Goal: Information Seeking & Learning: Learn about a topic

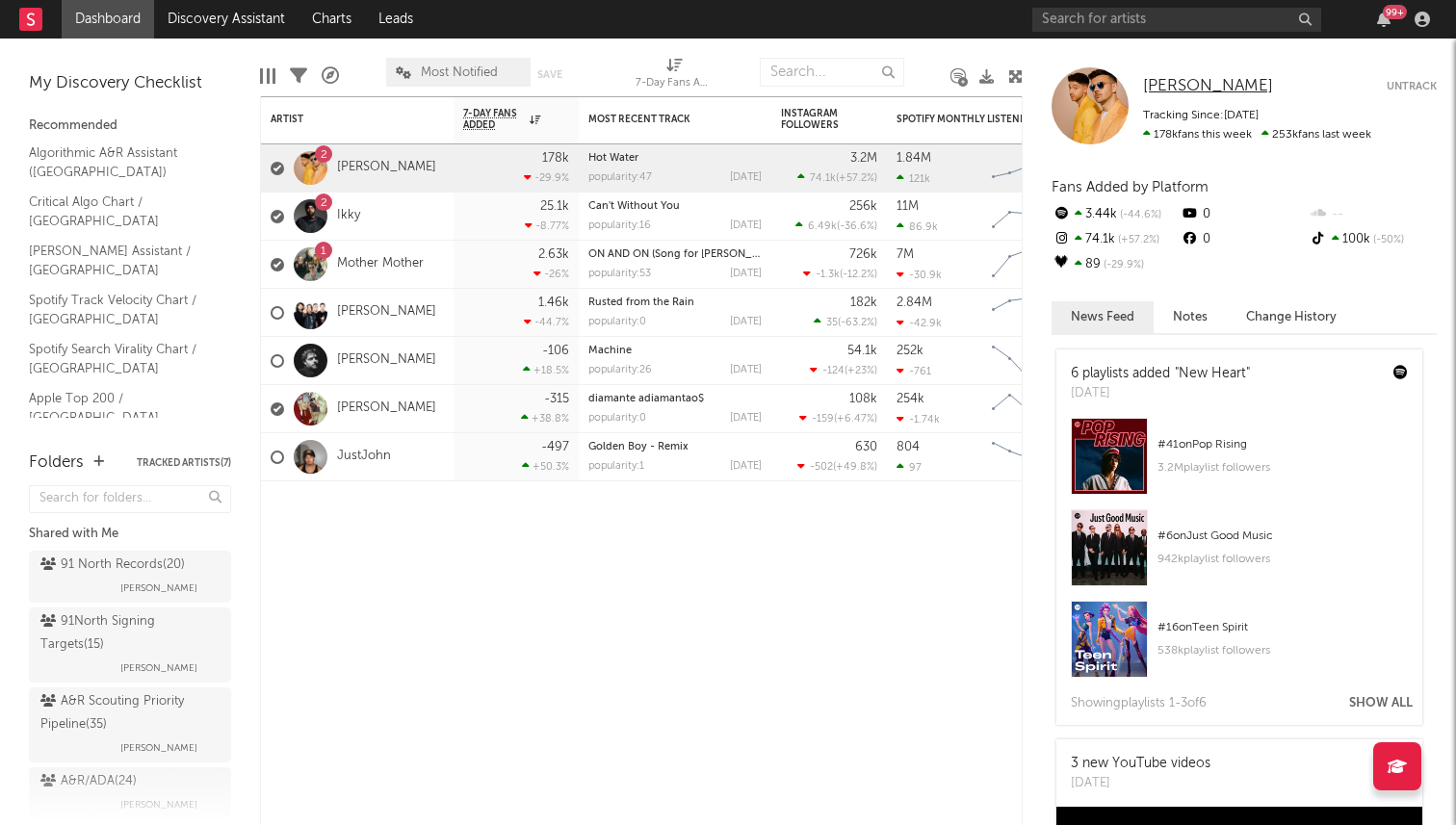
click at [1206, 84] on span "[PERSON_NAME]" at bounding box center [1208, 86] width 130 height 16
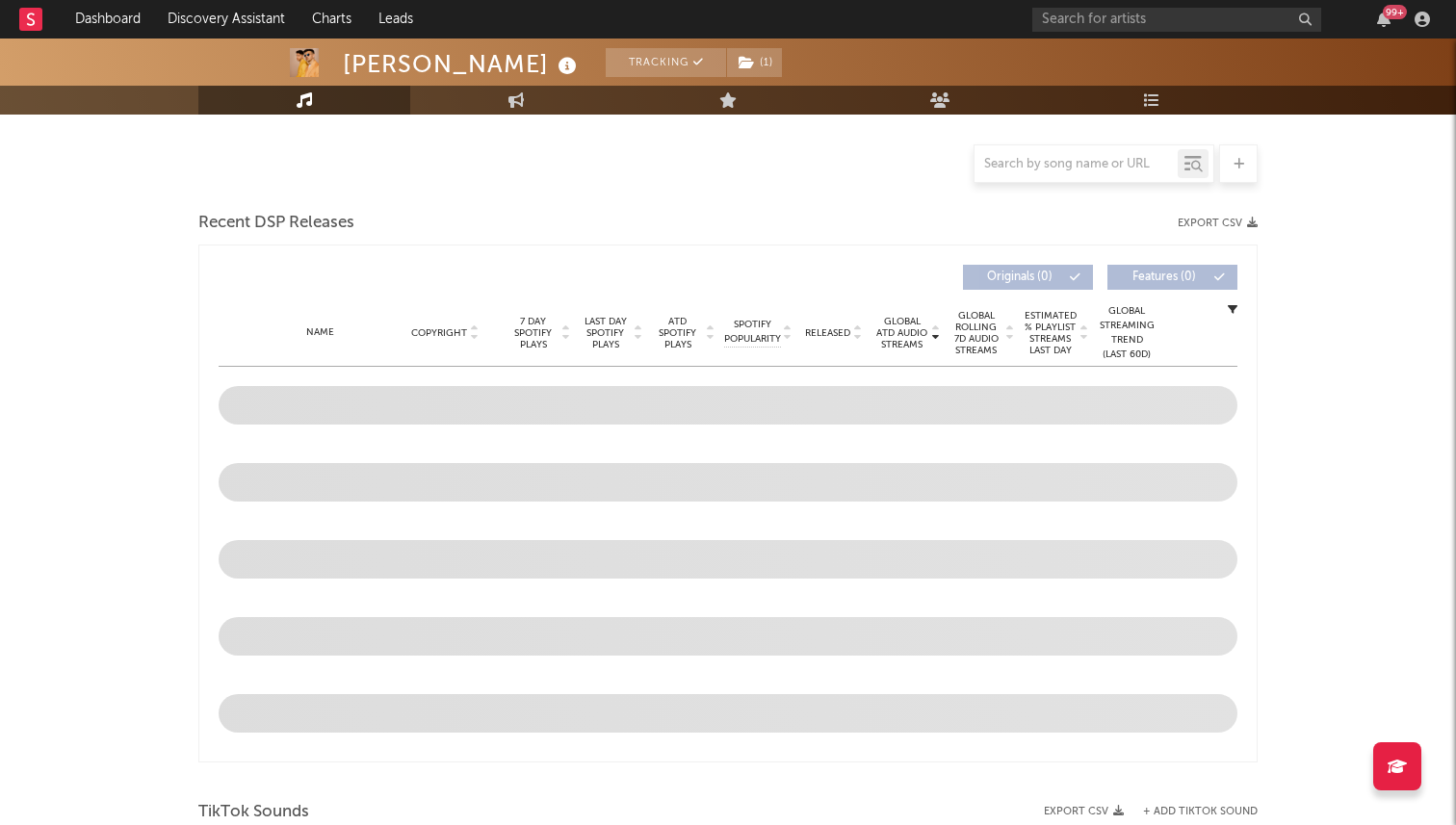
scroll to position [463, 0]
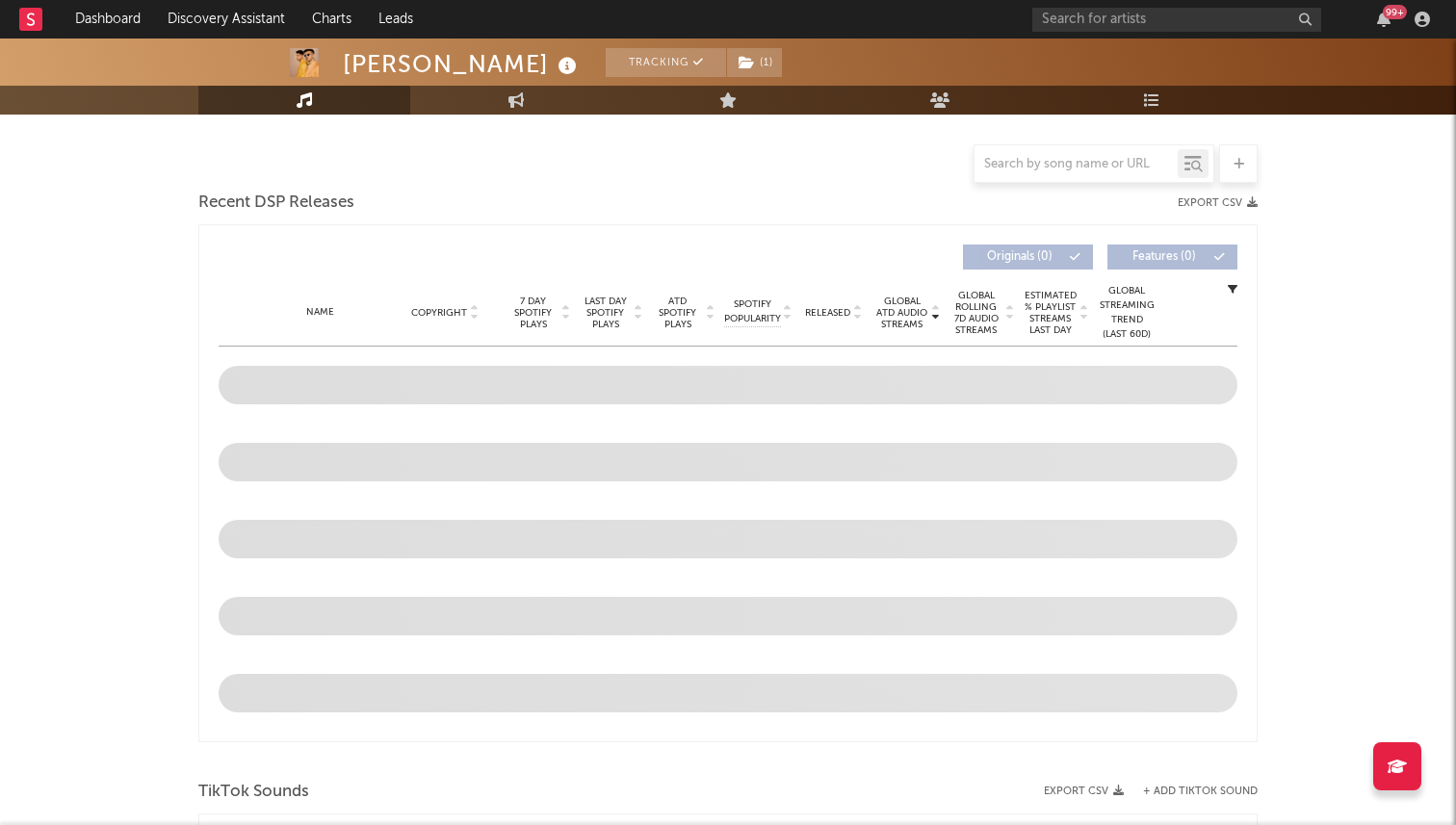
select select "6m"
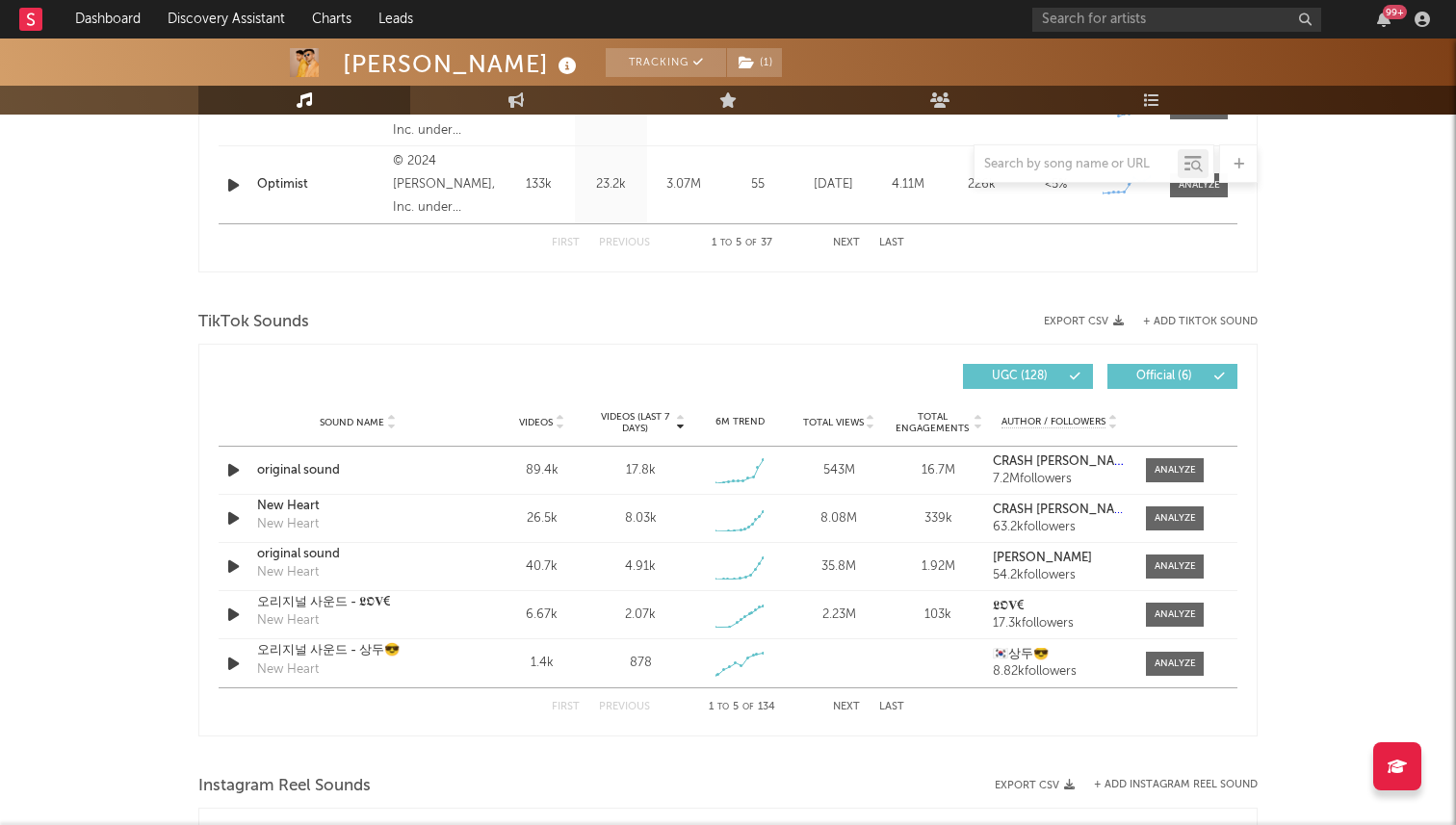
scroll to position [1162, 0]
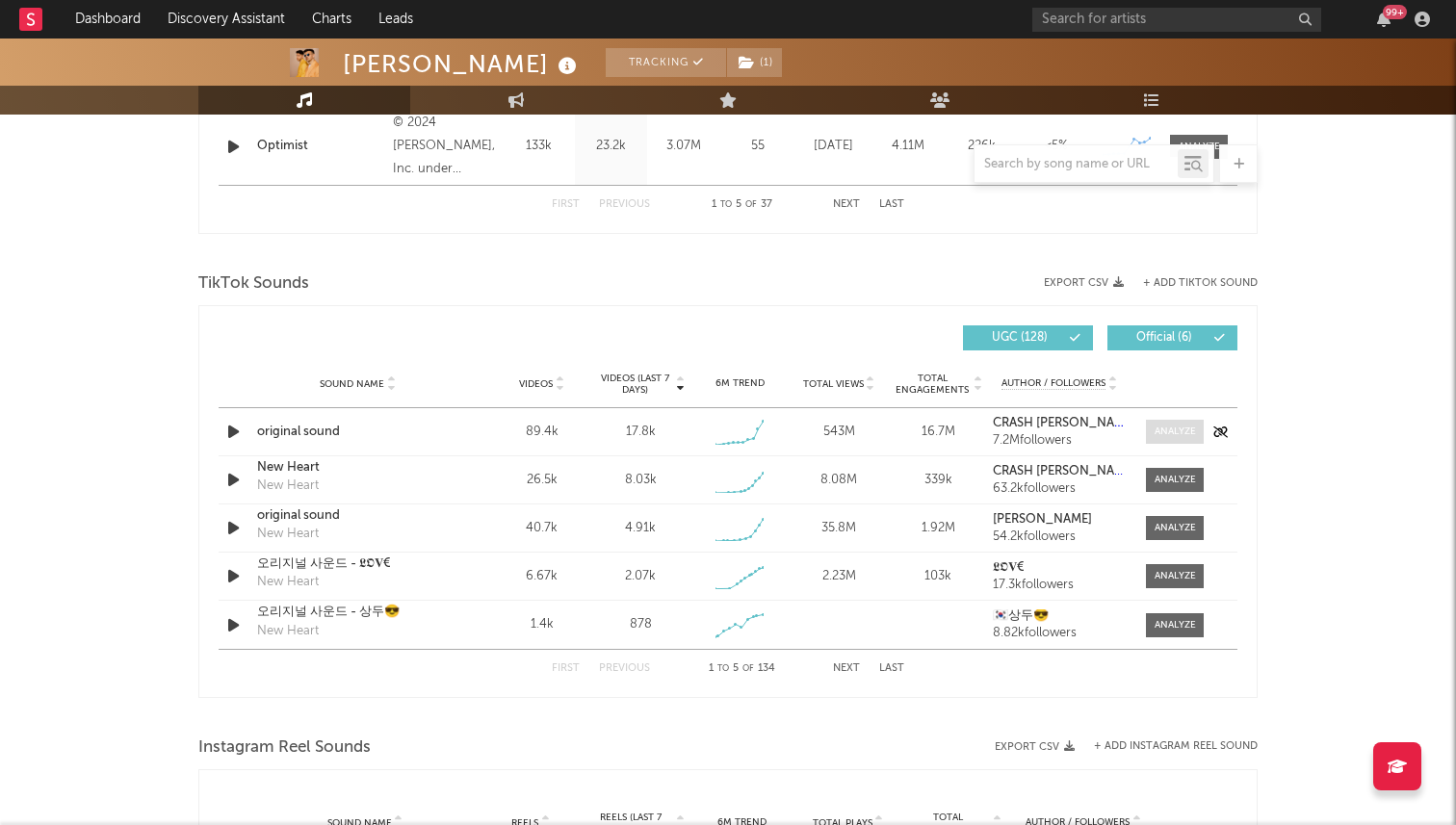
click at [1174, 429] on div at bounding box center [1175, 431] width 41 height 14
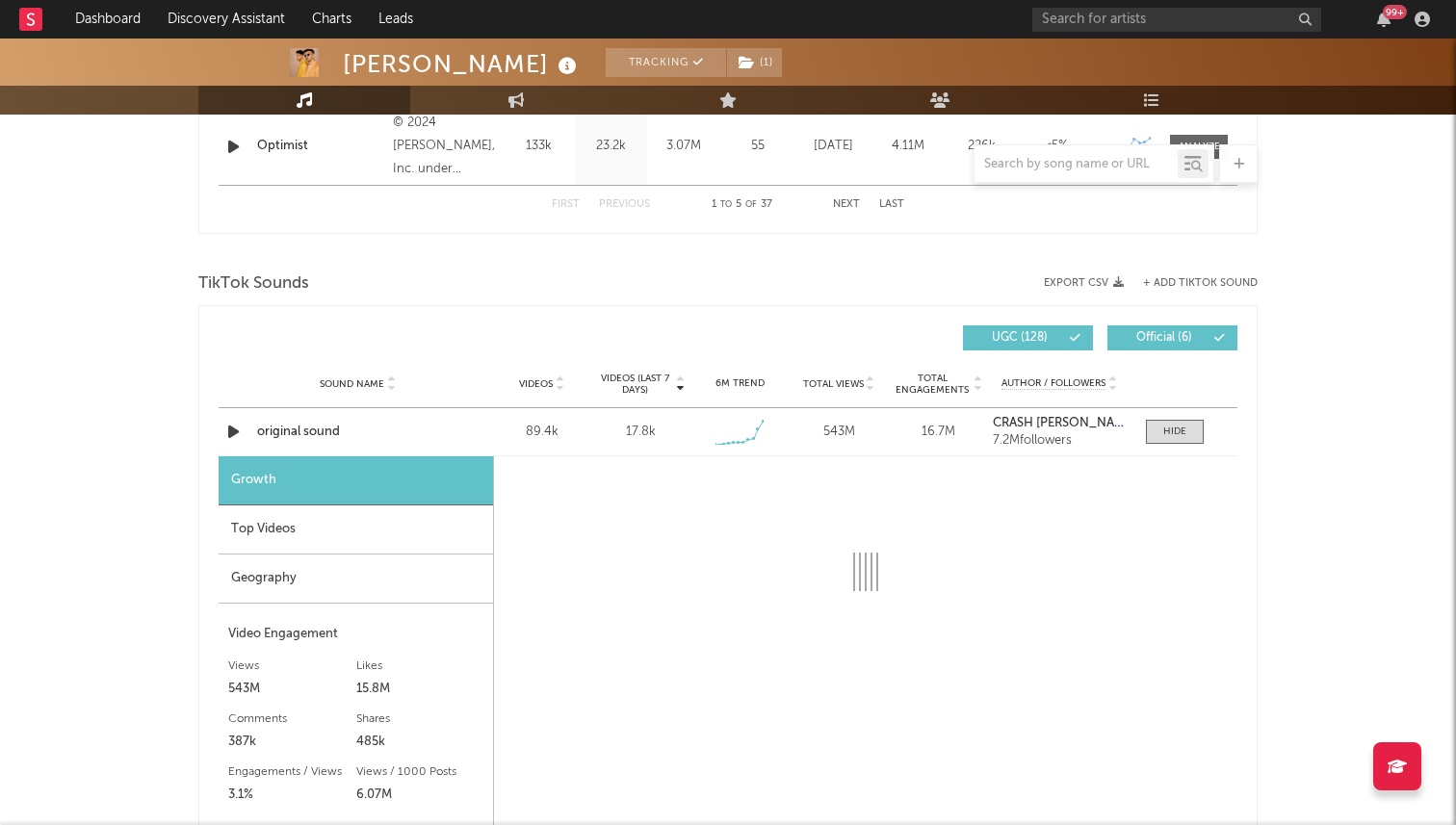
select select "1w"
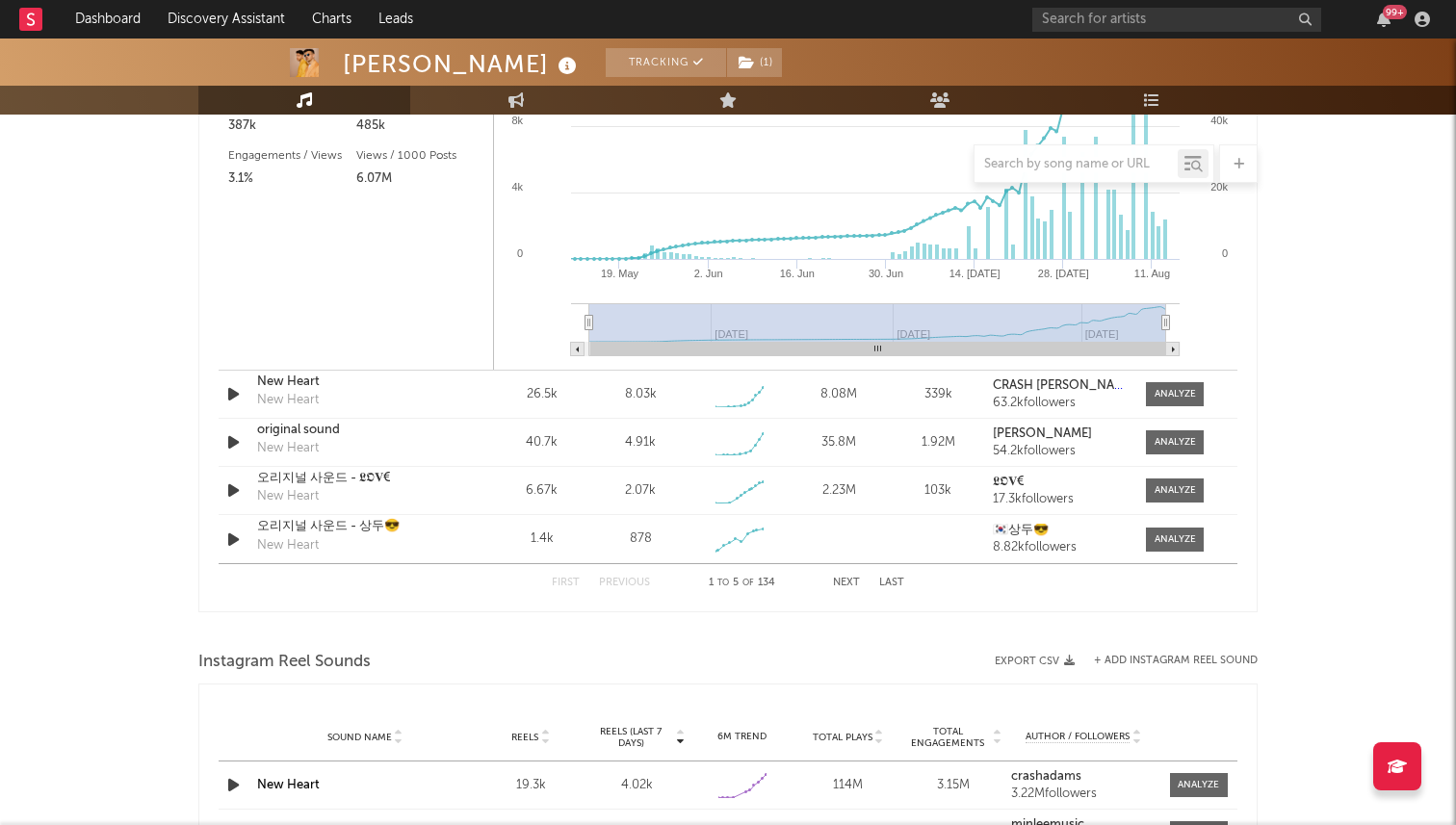
scroll to position [1774, 0]
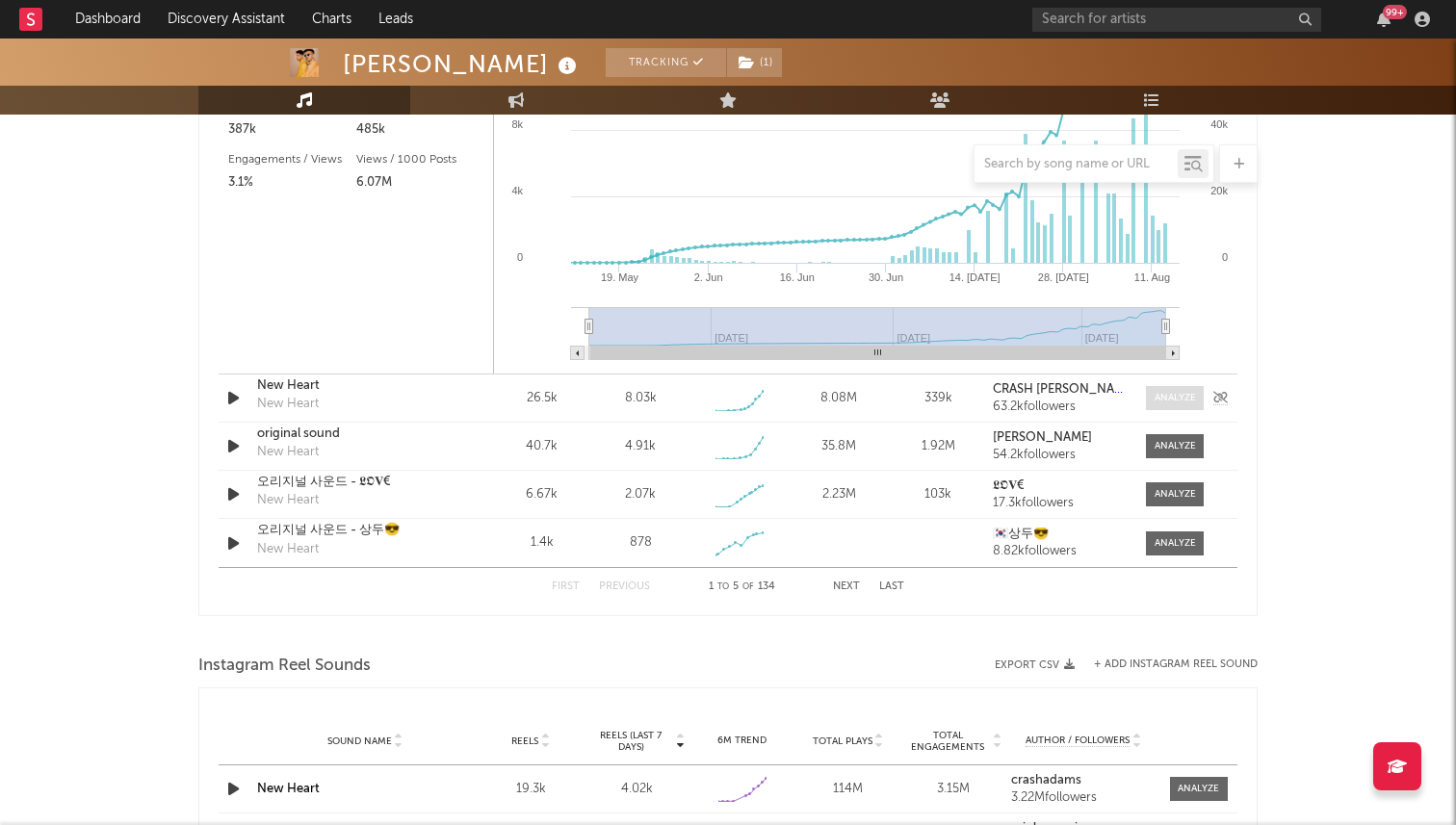
click at [1171, 396] on div at bounding box center [1175, 398] width 41 height 14
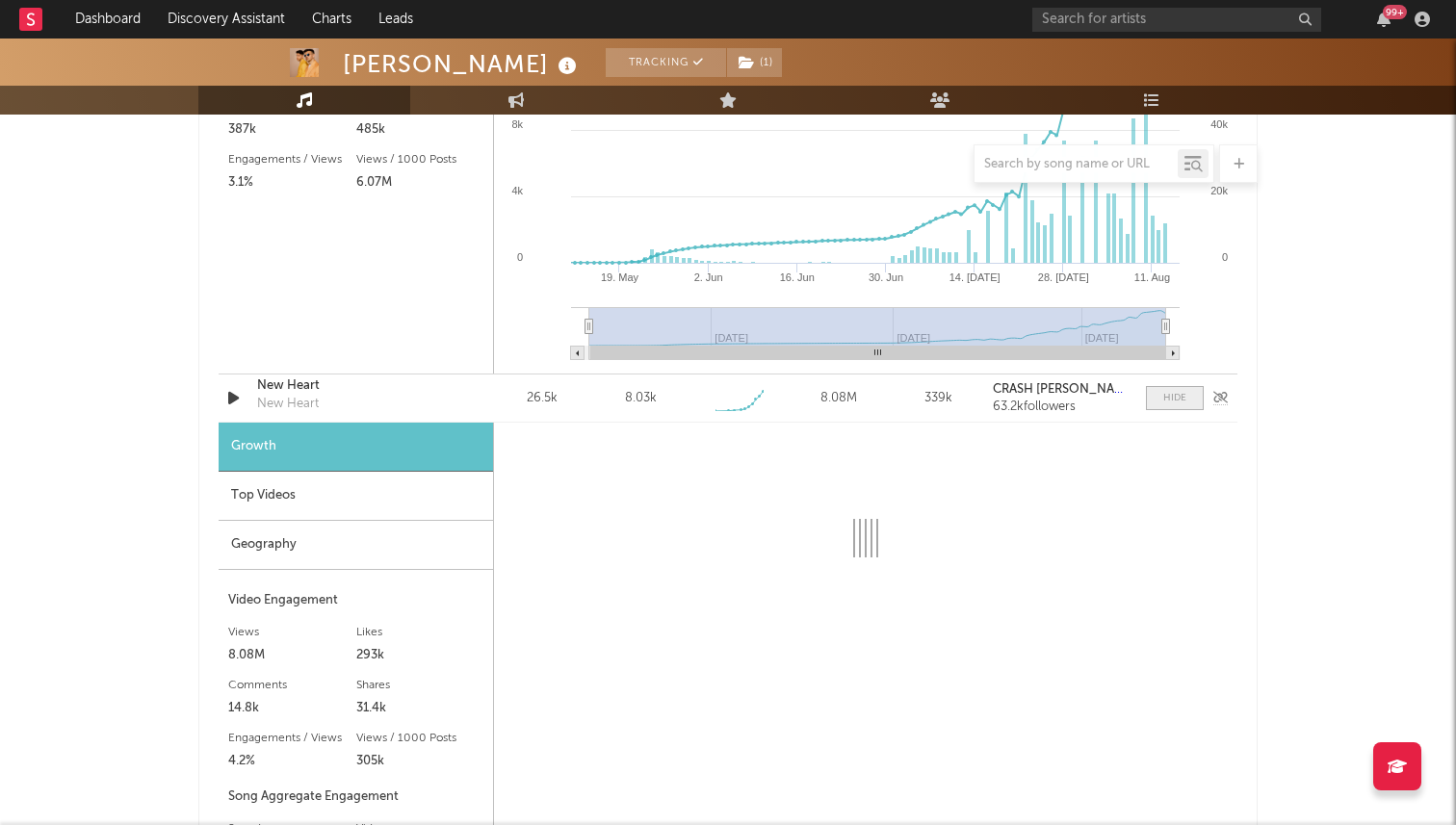
select select "1w"
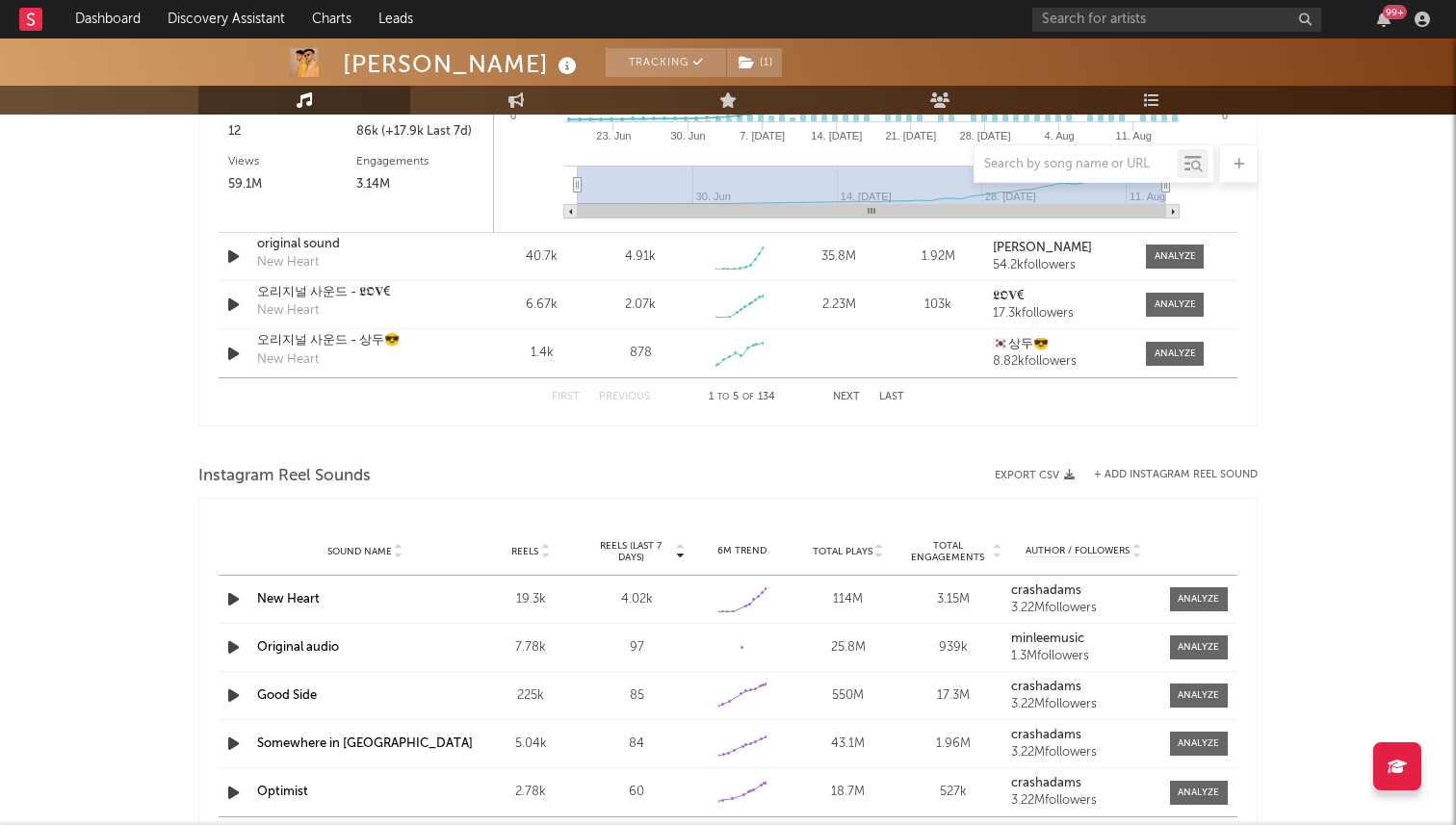
scroll to position [2474, 0]
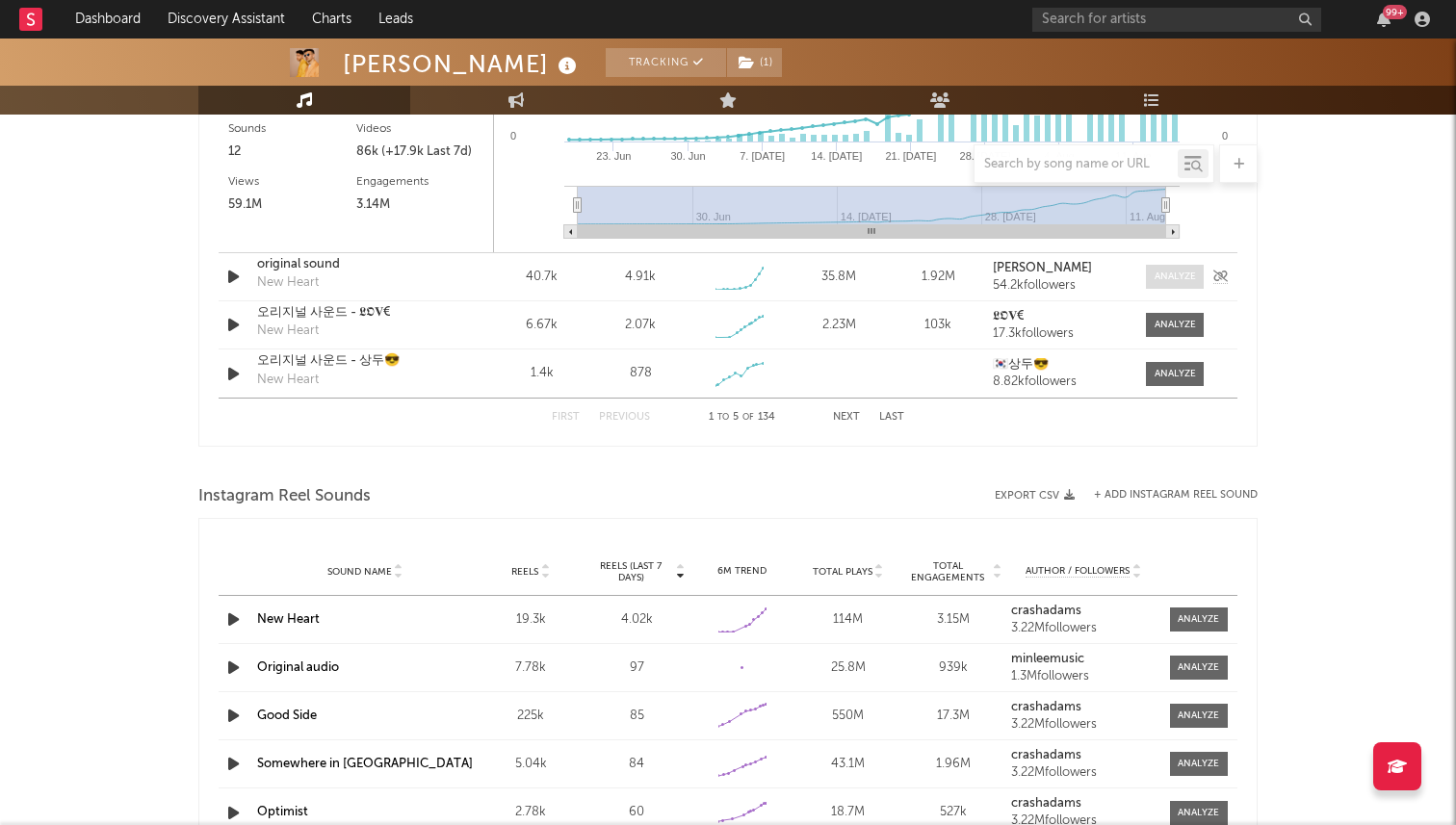
click at [1180, 283] on div at bounding box center [1175, 276] width 41 height 14
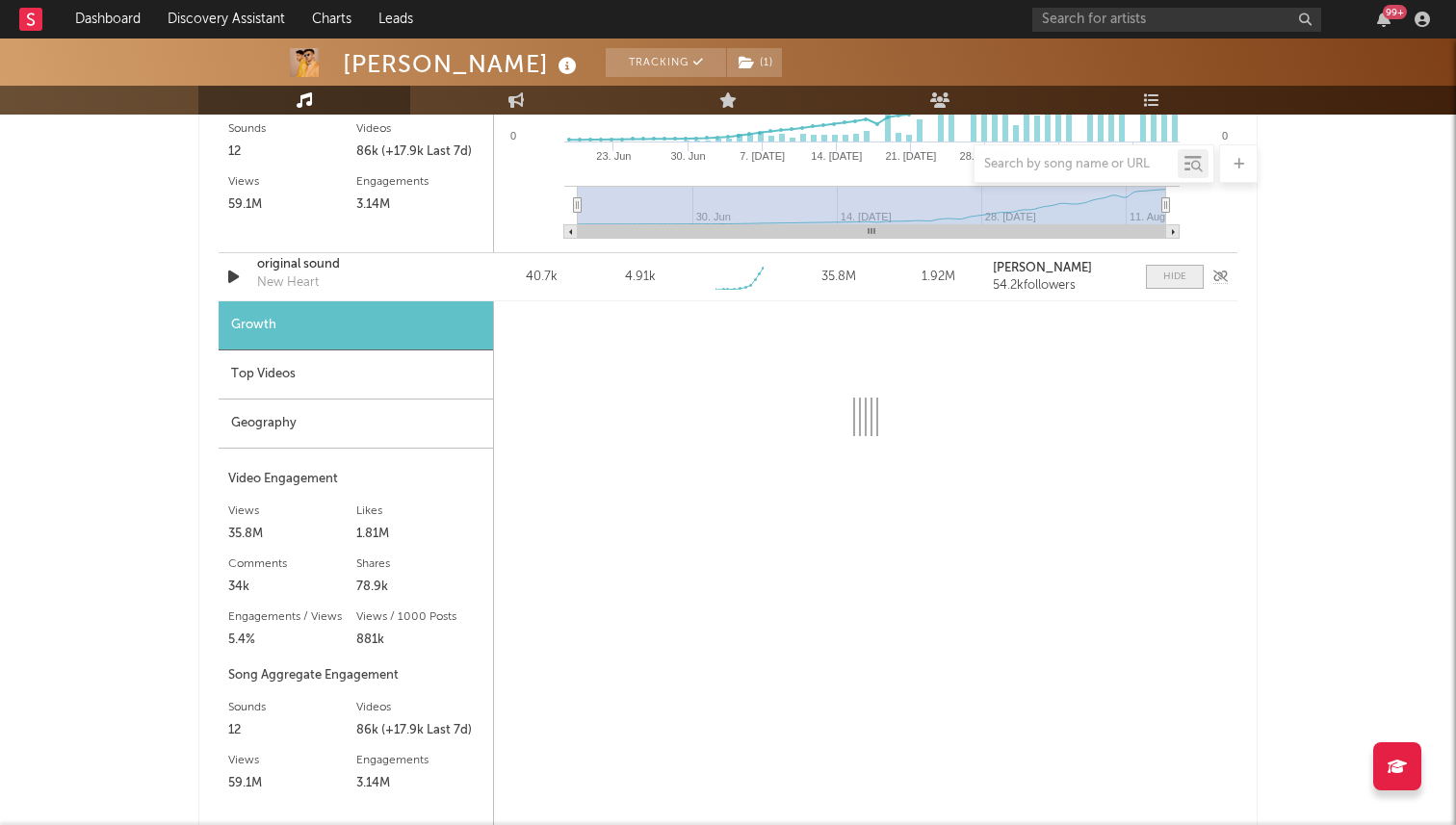
select select "1w"
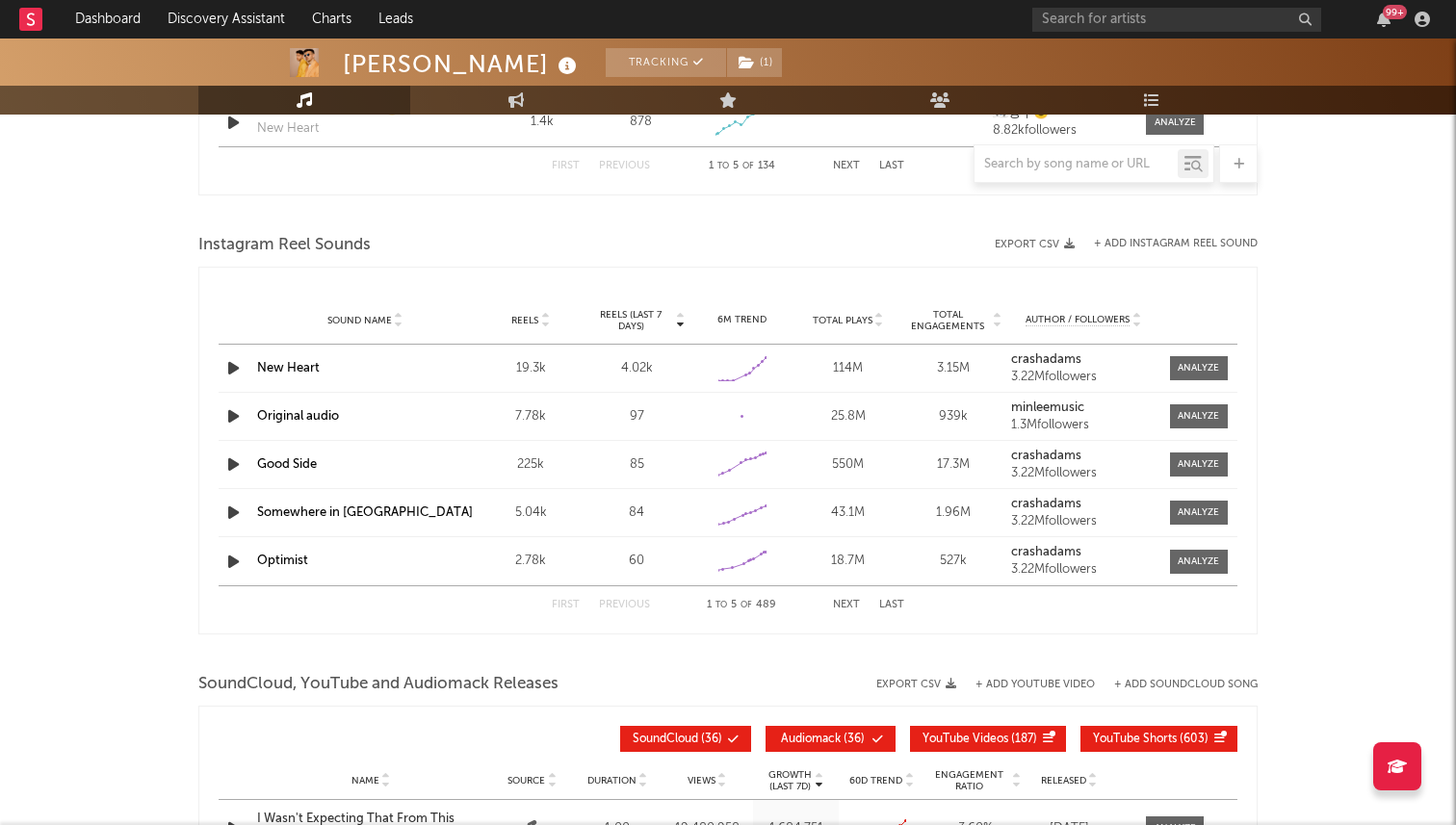
scroll to position [3258, 0]
